Goal: Check status: Check status

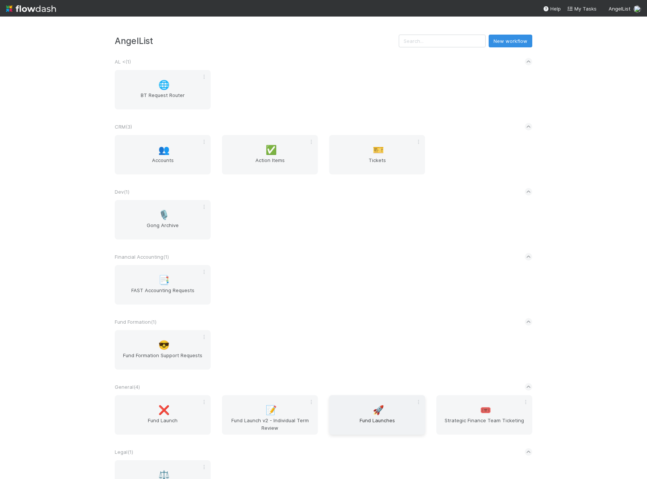
click at [378, 398] on div "🚀 Fund Launches" at bounding box center [377, 414] width 96 height 39
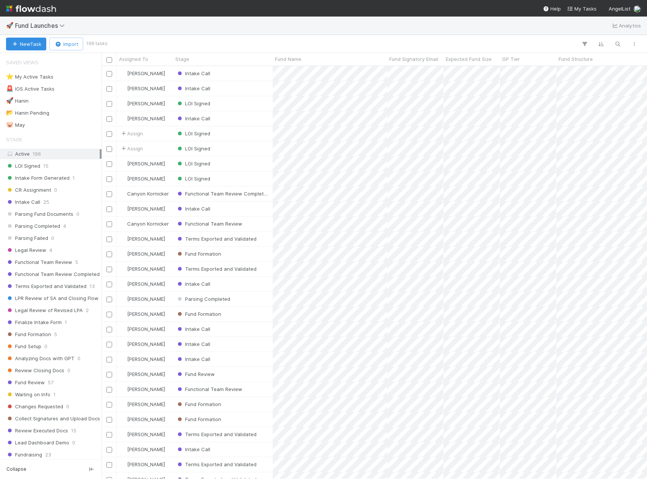
scroll to position [407, 540]
click at [622, 45] on button "button" at bounding box center [618, 44] width 14 height 10
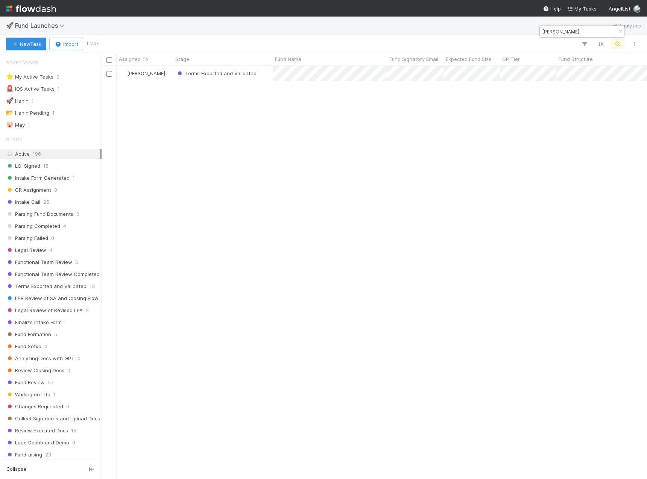
type input "[PERSON_NAME]"
